Goal: Check status: Check status

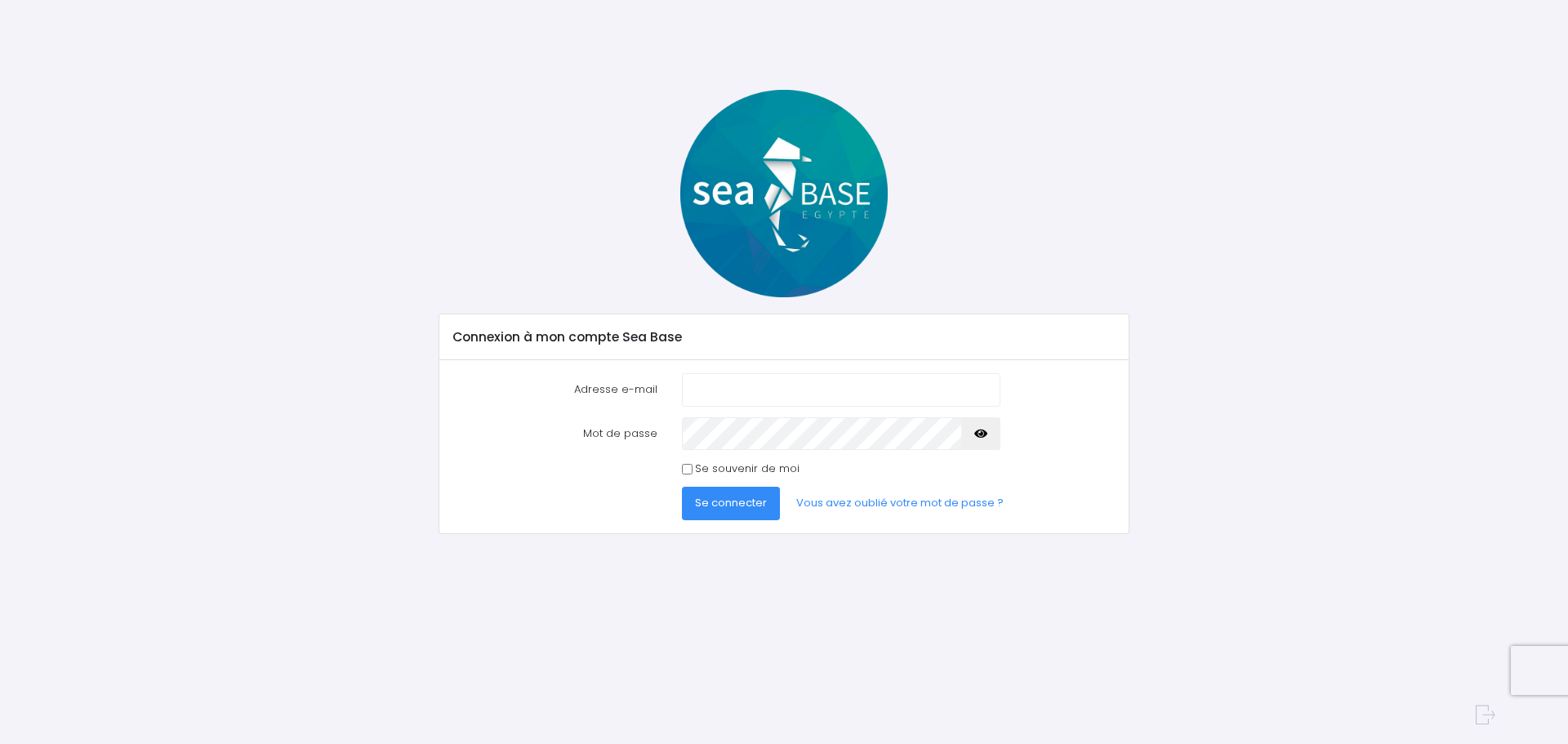
type input "[EMAIL_ADDRESS][DOMAIN_NAME]"
click at [752, 507] on span "Se connecter" at bounding box center [731, 502] width 72 height 15
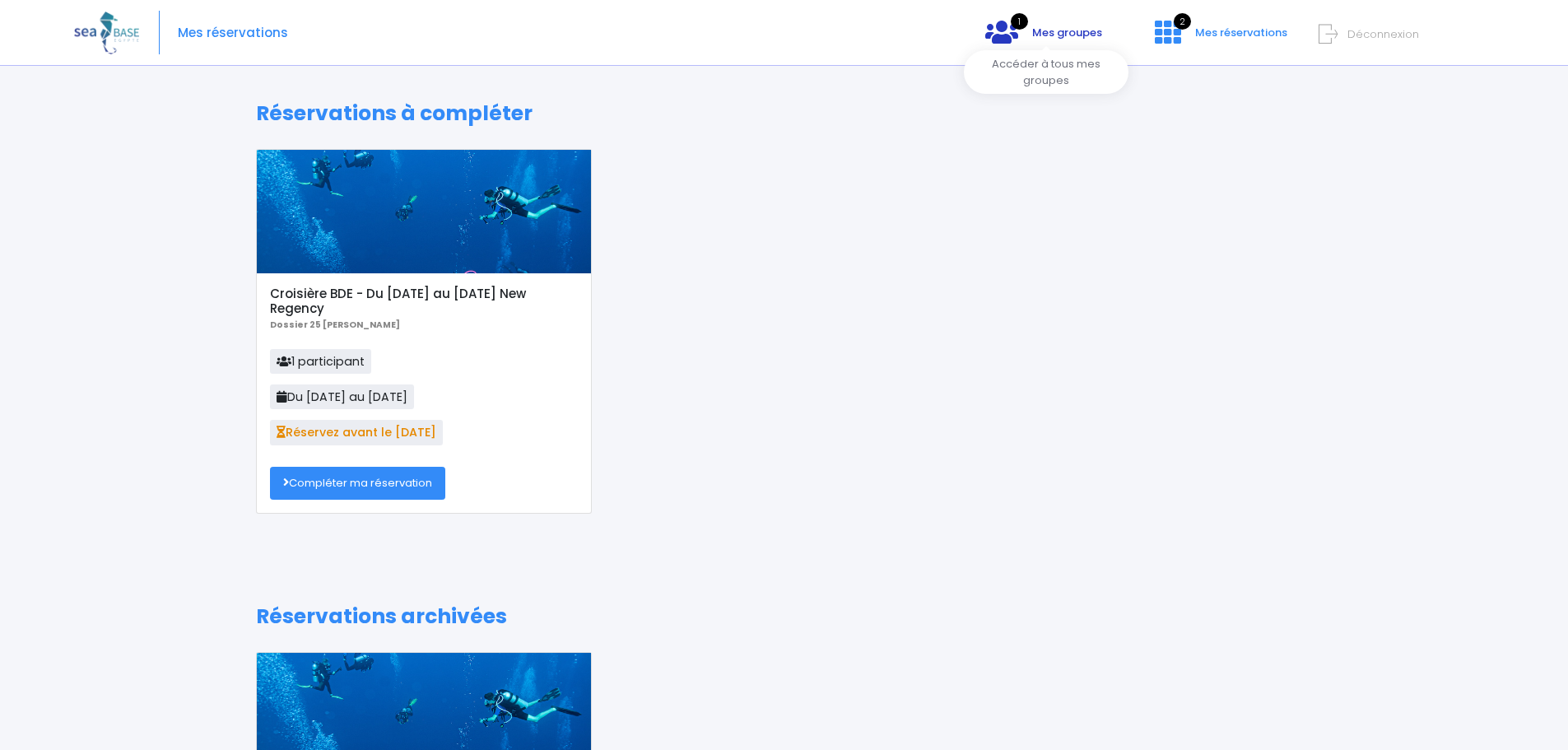
click at [1067, 42] on link "1 Mes groupes" at bounding box center [1044, 38] width 143 height 15
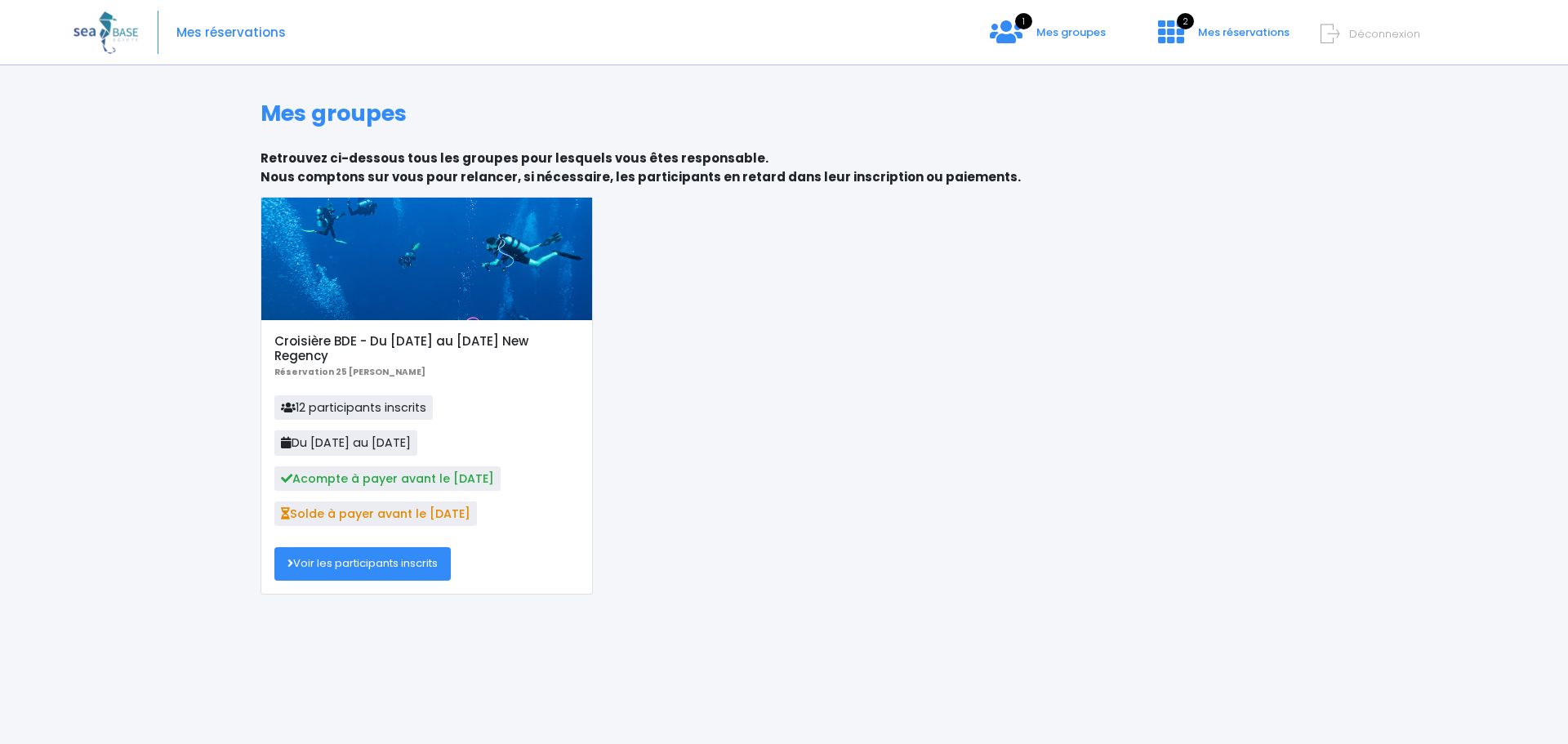
click at [425, 564] on link "Voir les participants inscrits" at bounding box center [363, 564] width 176 height 33
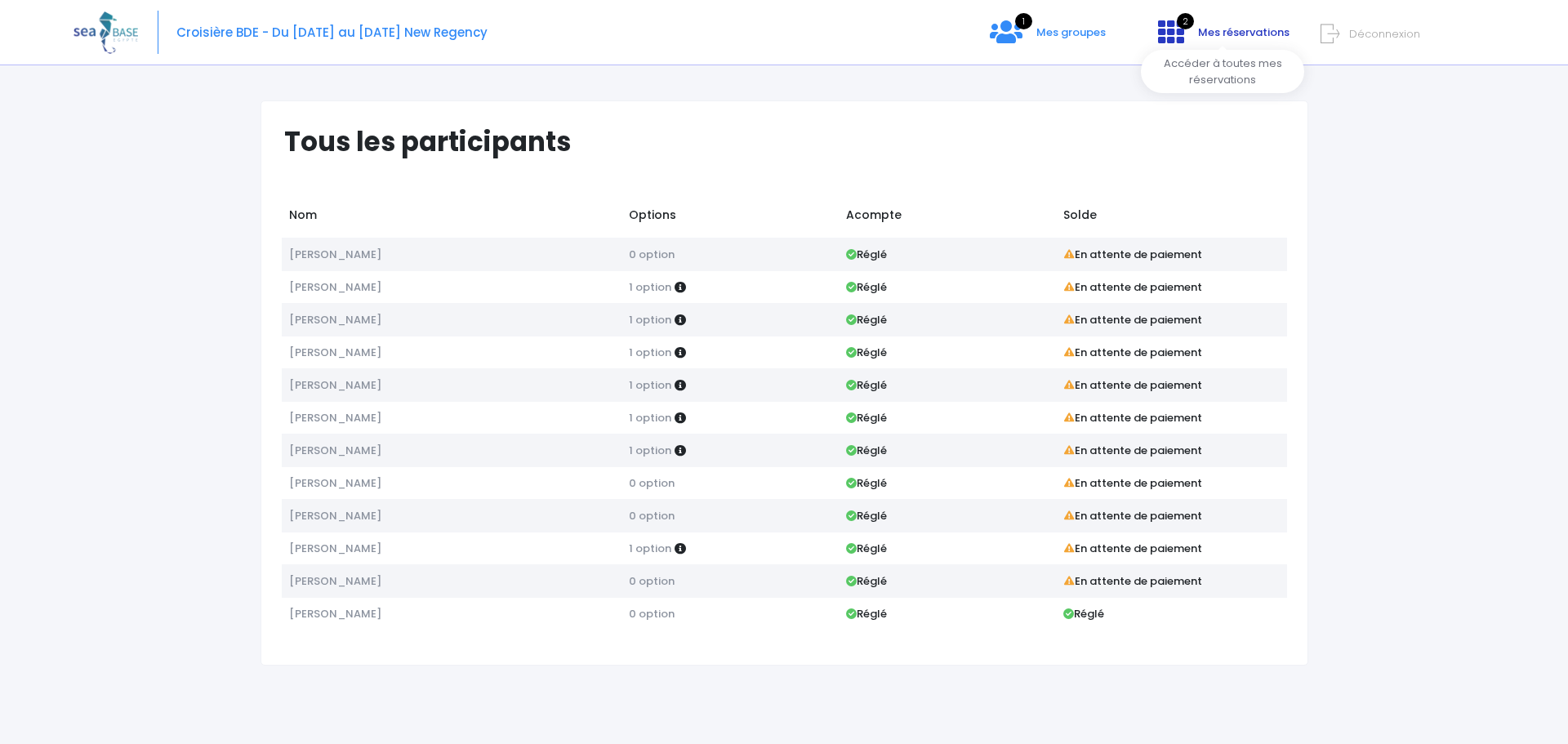
click at [1198, 33] on link "2 Mes réservations" at bounding box center [1222, 38] width 154 height 15
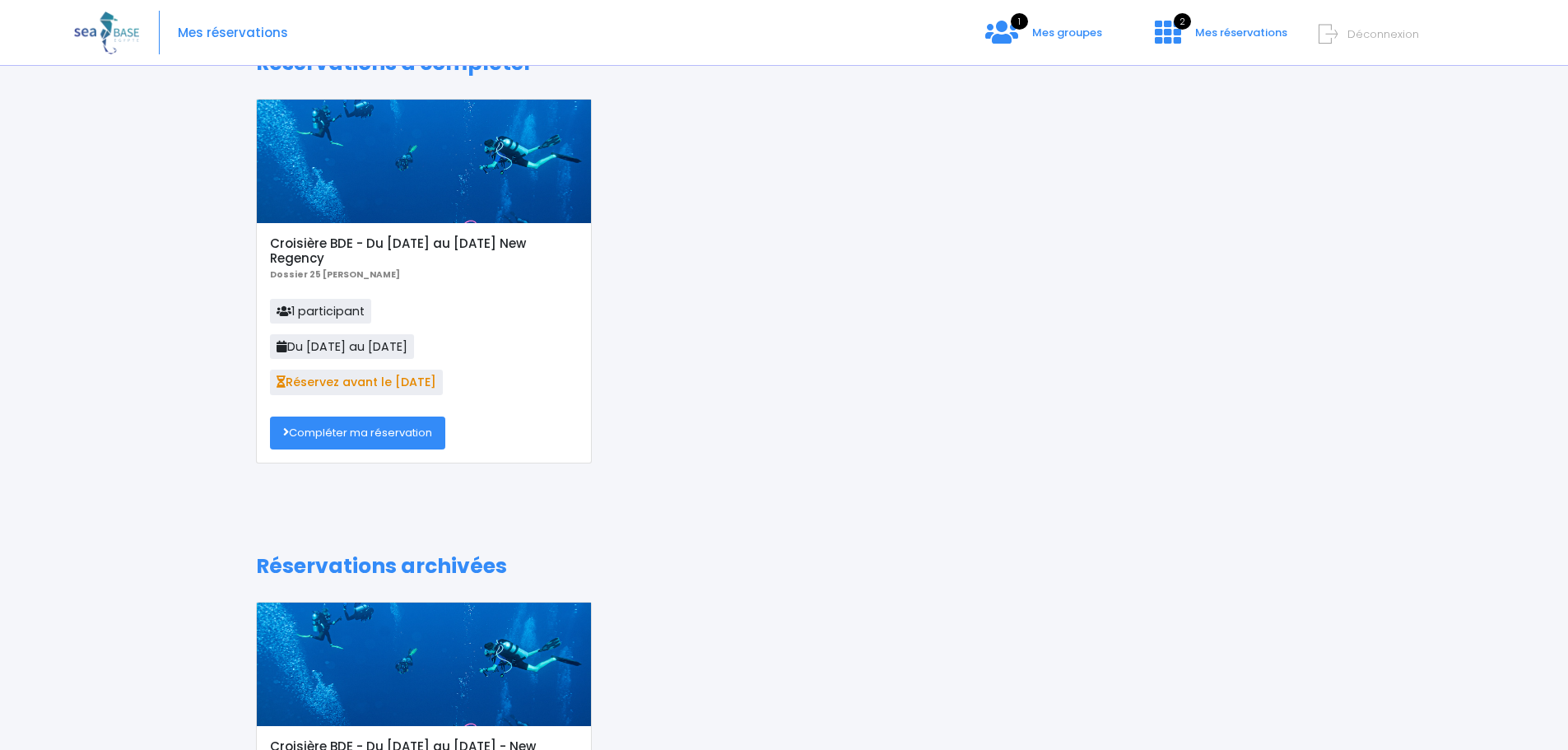
scroll to position [42, 0]
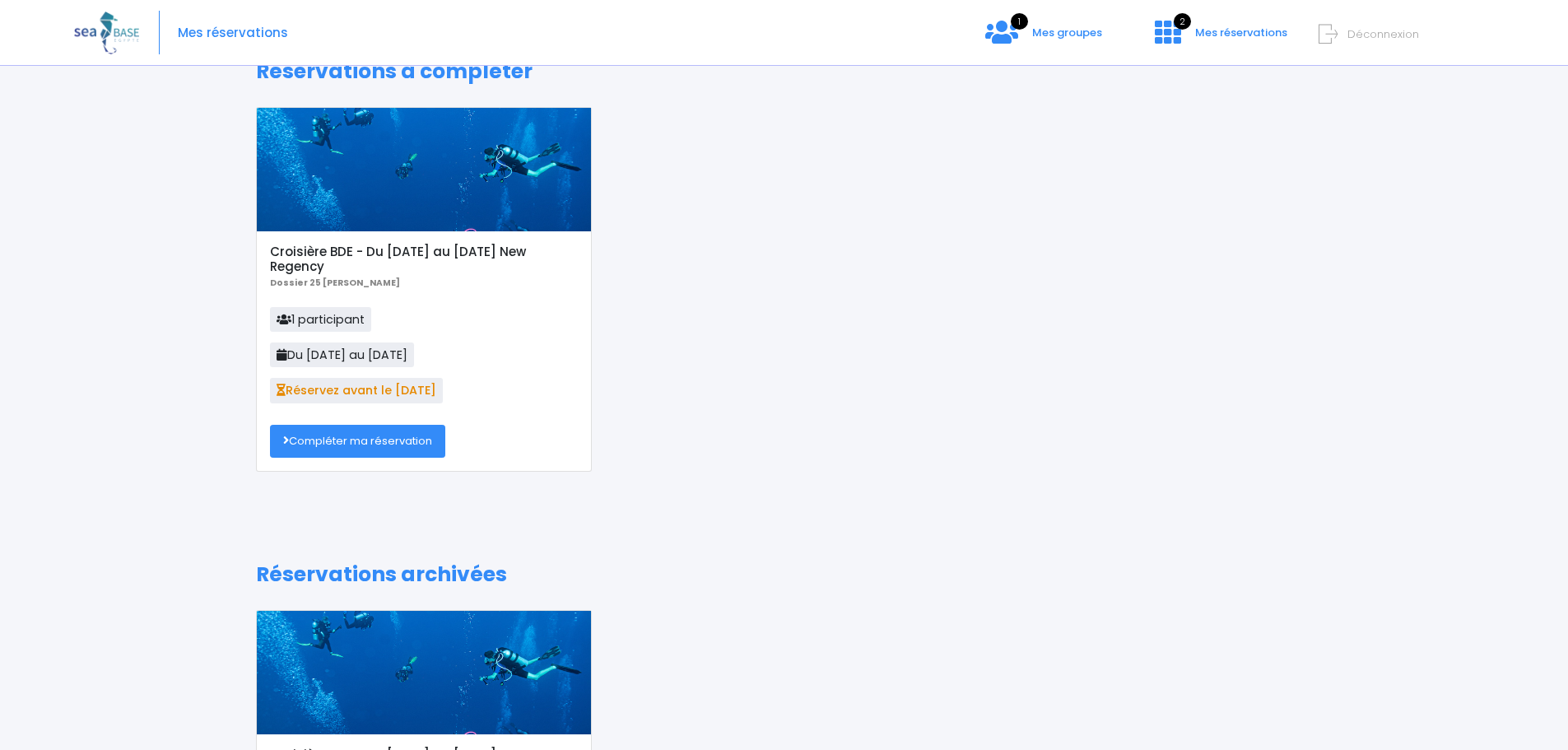
click at [414, 443] on link "Compléter ma réservation" at bounding box center [357, 441] width 175 height 33
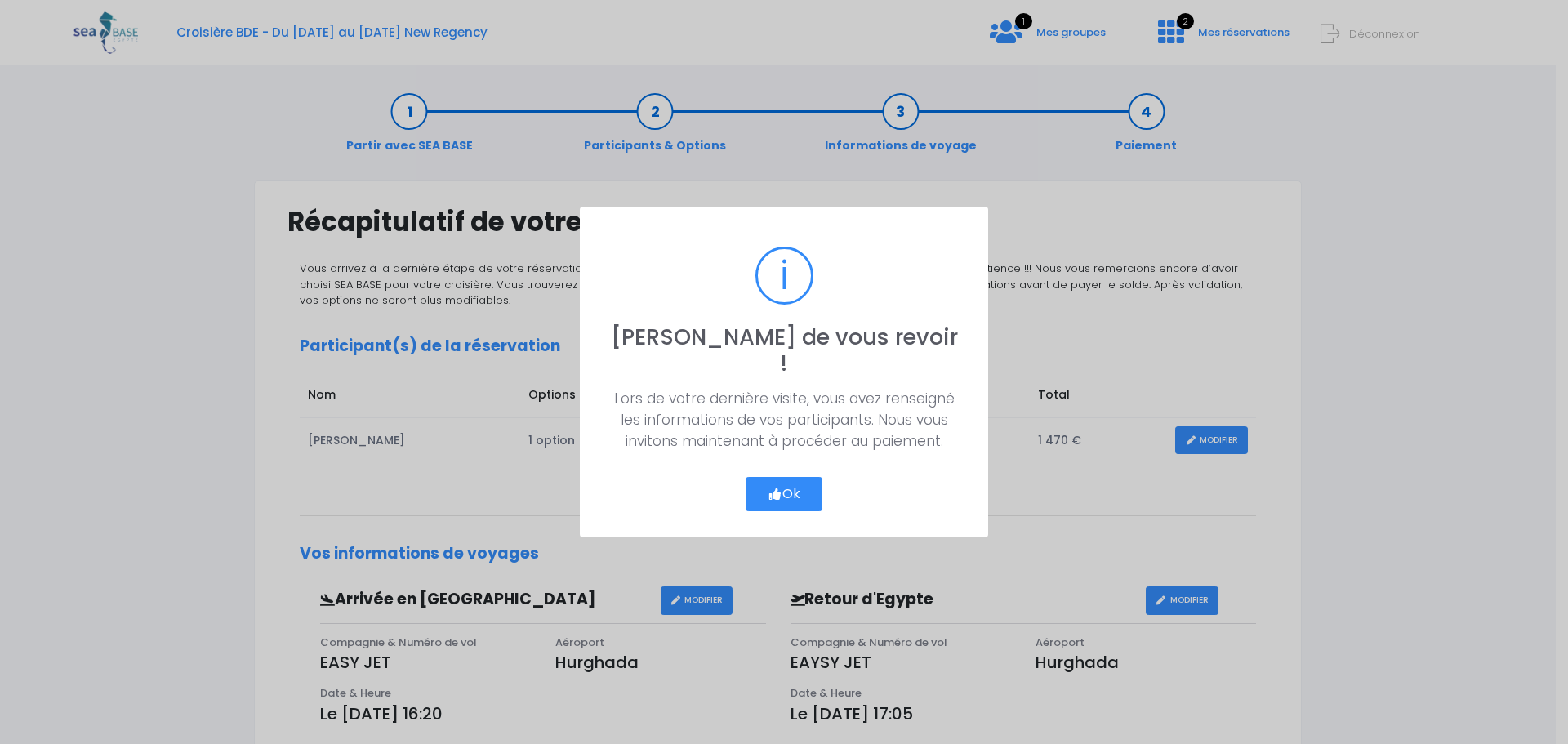
click at [793, 483] on button "Ok" at bounding box center [784, 494] width 77 height 34
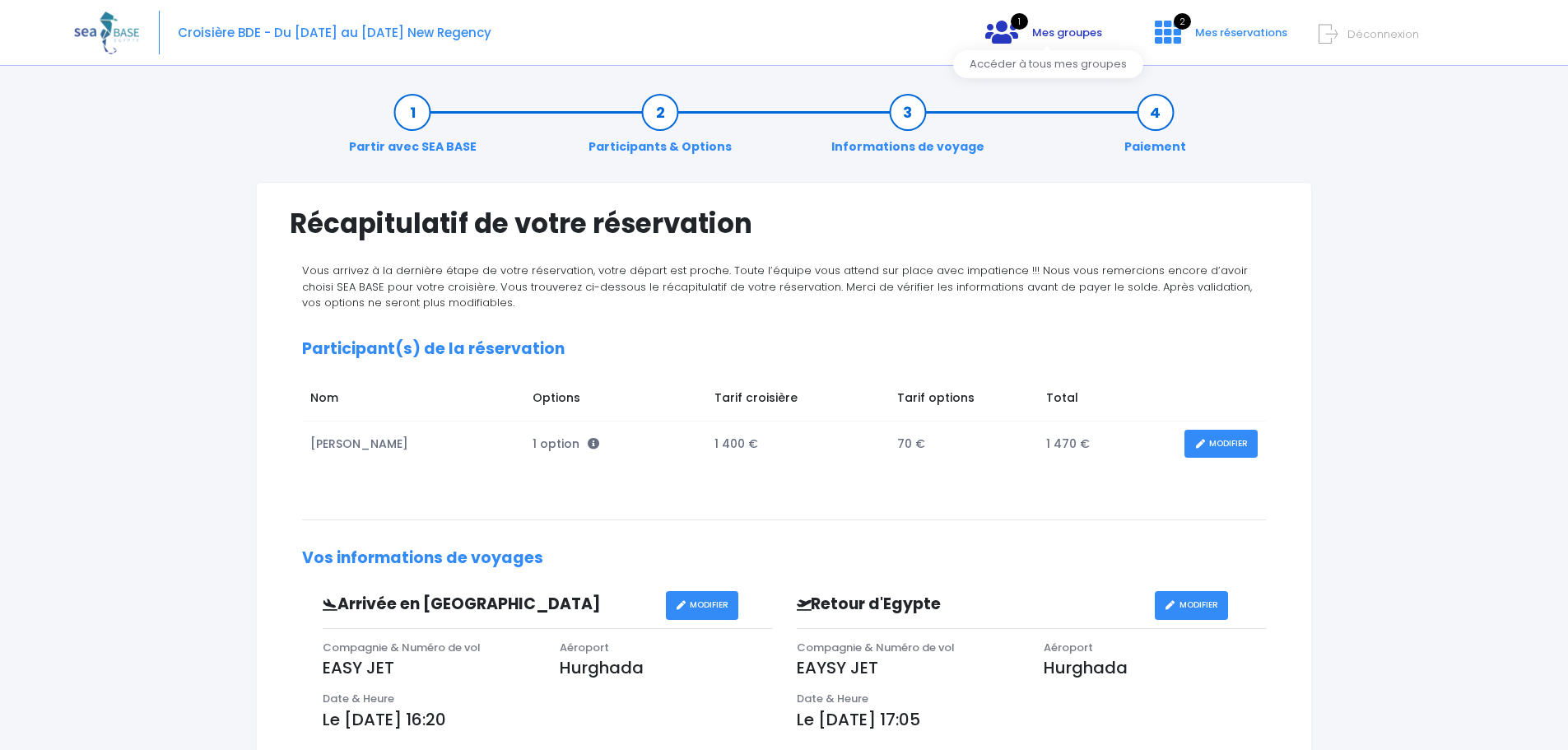
click at [1006, 37] on icon at bounding box center [1002, 32] width 33 height 26
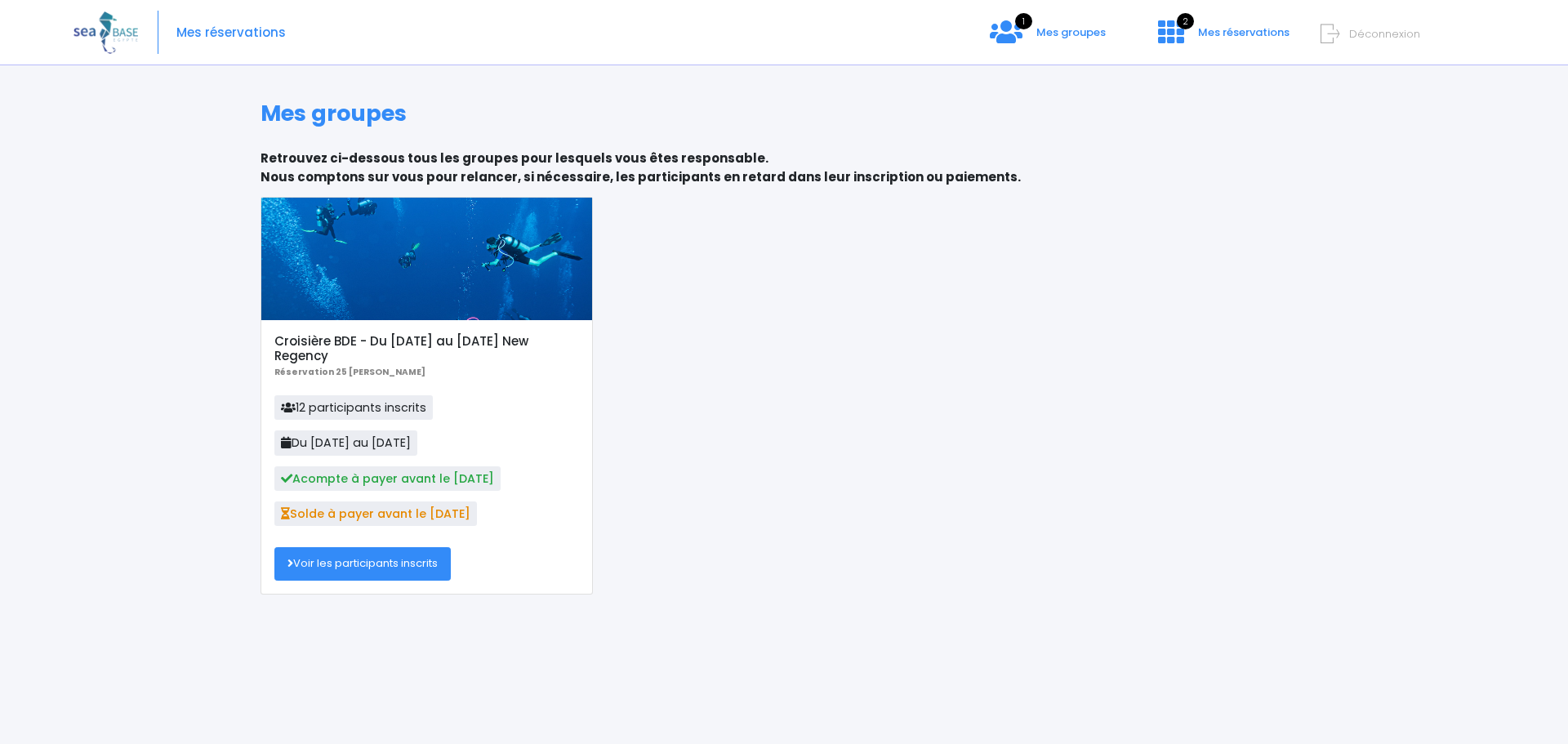
click at [422, 559] on link "Voir les participants inscrits" at bounding box center [363, 564] width 176 height 33
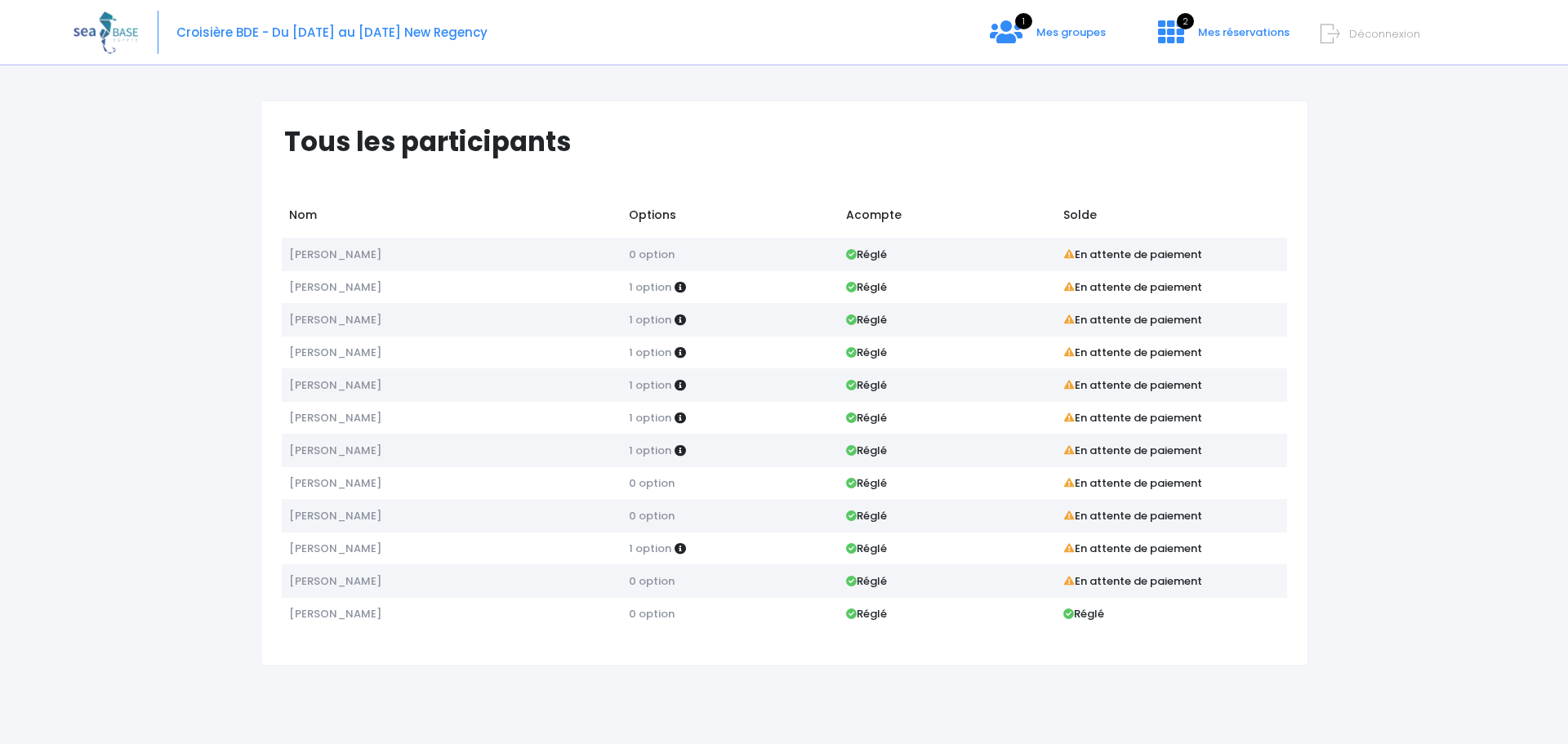
click at [351, 285] on span "[PERSON_NAME]" at bounding box center [335, 287] width 92 height 15
